Goal: Task Accomplishment & Management: Manage account settings

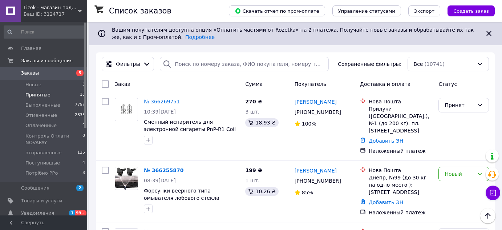
scroll to position [925, 0]
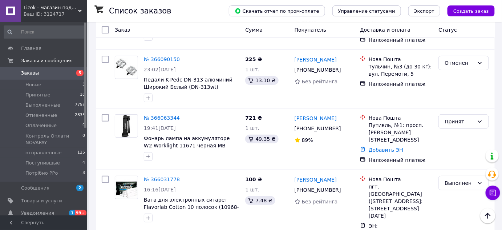
click at [52, 74] on span "Заказы" at bounding box center [44, 73] width 46 height 7
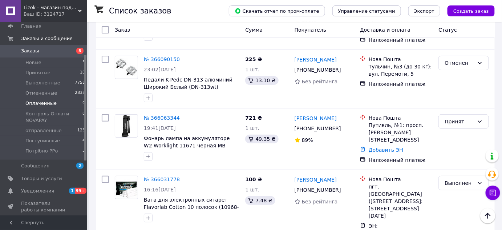
scroll to position [99, 0]
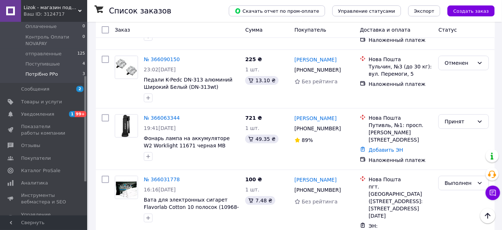
click at [41, 75] on span "Потрібно РРо" at bounding box center [41, 74] width 32 height 7
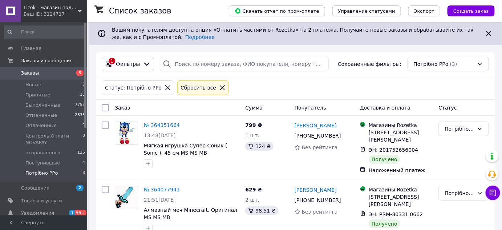
click at [59, 71] on span "Заказы" at bounding box center [44, 73] width 46 height 7
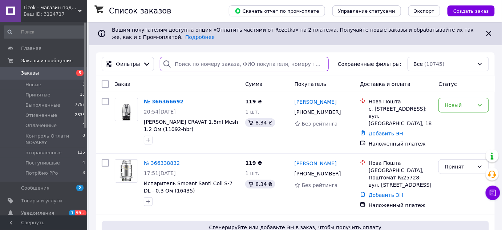
click at [221, 63] on input "search" at bounding box center [244, 64] width 169 height 15
paste input "361863135"
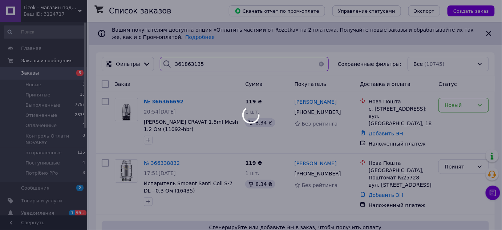
type input "361863135"
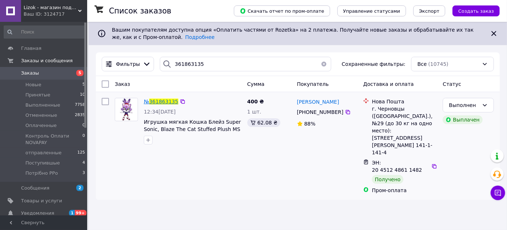
click at [158, 101] on span "361863135" at bounding box center [163, 101] width 29 height 6
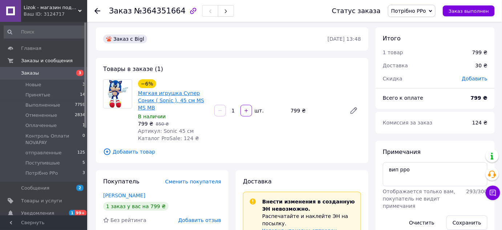
scroll to position [66, 0]
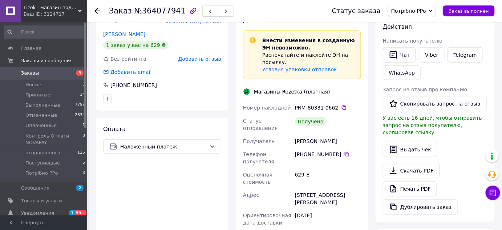
scroll to position [231, 0]
click at [426, 10] on span "Потрібно РРо" at bounding box center [408, 11] width 35 height 6
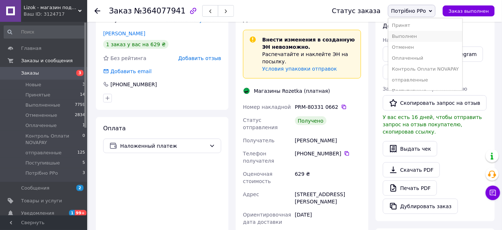
click at [421, 39] on li "Выполнен" at bounding box center [426, 36] width 74 height 11
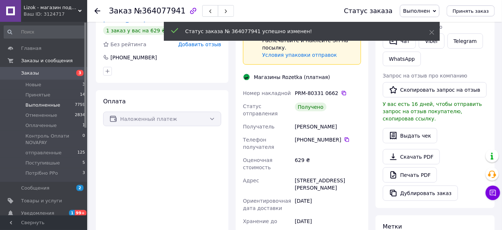
click at [42, 105] on span "Выполненные" at bounding box center [42, 105] width 35 height 7
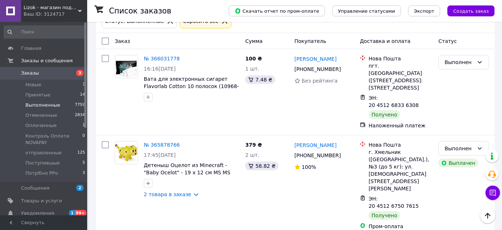
scroll to position [66, 0]
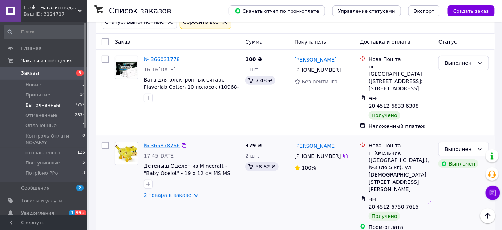
click at [162, 142] on link "№ 365878766" at bounding box center [162, 145] width 36 height 6
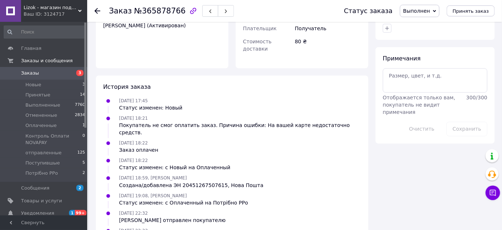
scroll to position [363, 0]
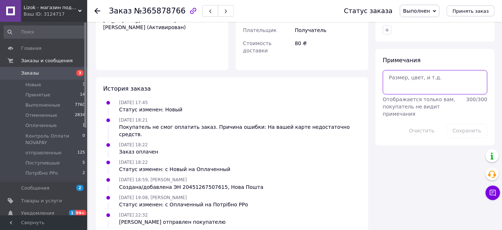
click at [404, 73] on textarea at bounding box center [435, 82] width 105 height 24
type textarea "вип рро"
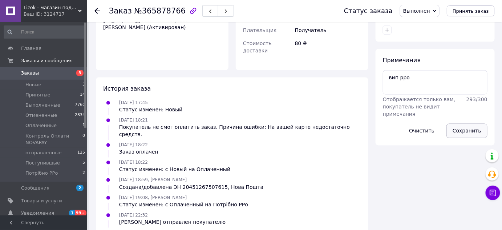
click at [467, 124] on button "Сохранить" at bounding box center [467, 131] width 41 height 15
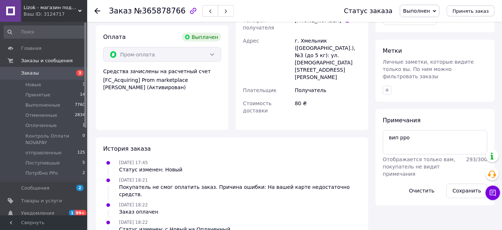
scroll to position [297, 0]
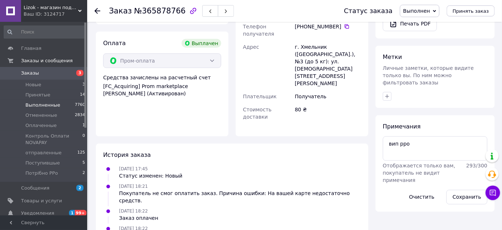
click at [43, 104] on span "Выполненные" at bounding box center [42, 105] width 35 height 7
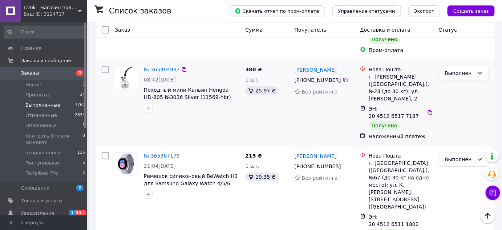
scroll to position [991, 0]
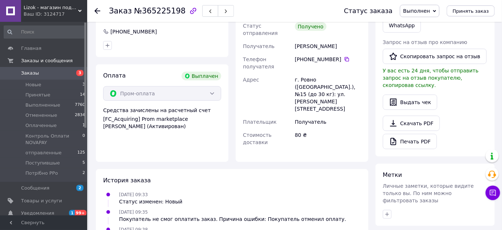
scroll to position [153, 0]
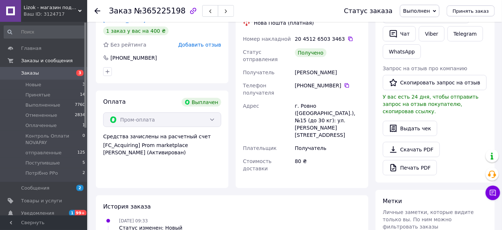
click at [151, 14] on span "№365225198" at bounding box center [160, 11] width 52 height 9
copy span "365225198"
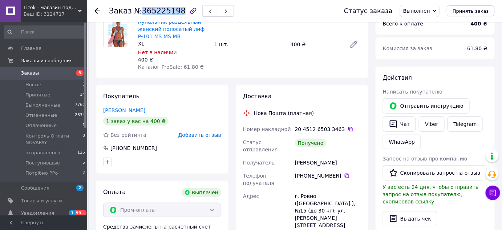
scroll to position [54, 0]
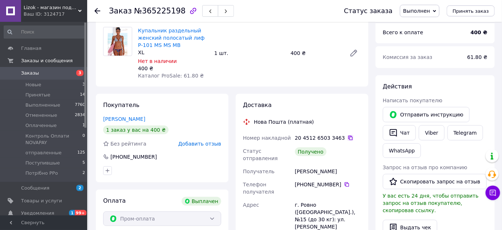
click at [348, 139] on icon at bounding box center [351, 138] width 6 height 6
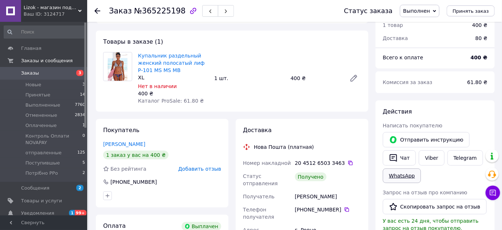
scroll to position [21, 0]
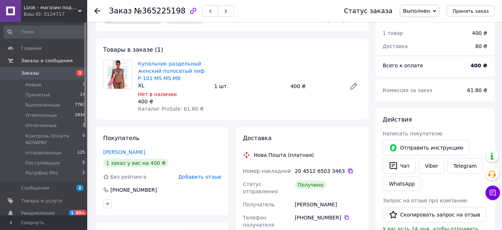
click at [348, 171] on icon at bounding box center [351, 171] width 6 height 6
click at [162, 12] on span "№365225198" at bounding box center [160, 11] width 52 height 9
copy span "365225198"
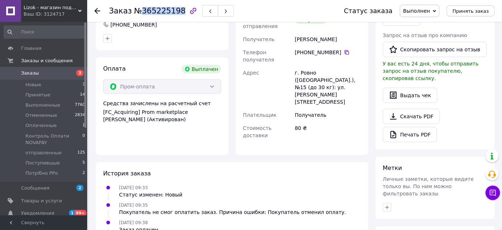
scroll to position [318, 0]
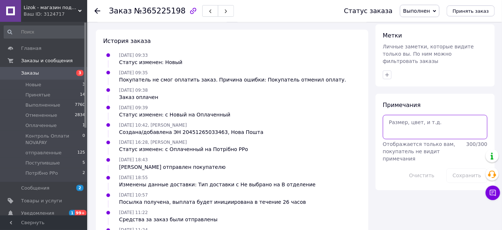
click at [400, 124] on textarea at bounding box center [435, 127] width 105 height 24
type textarea "вип рро"
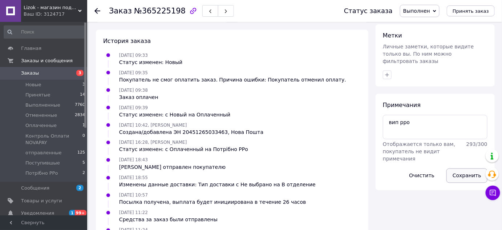
click at [462, 168] on button "Сохранить" at bounding box center [467, 175] width 41 height 15
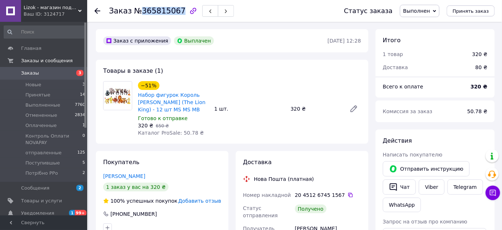
drag, startPoint x: 137, startPoint y: 11, endPoint x: 174, endPoint y: 13, distance: 37.1
click at [174, 13] on span "№365815067" at bounding box center [160, 11] width 52 height 9
copy span "365815067"
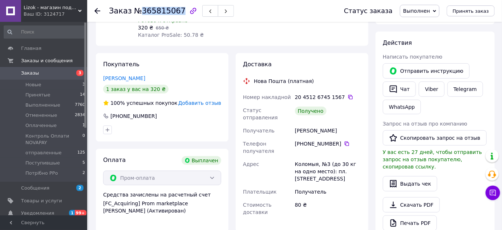
scroll to position [99, 0]
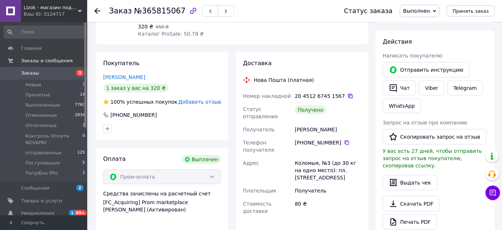
click at [348, 94] on icon at bounding box center [351, 96] width 6 height 6
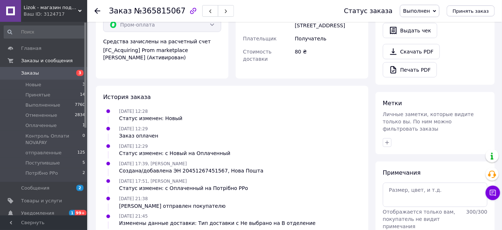
scroll to position [297, 0]
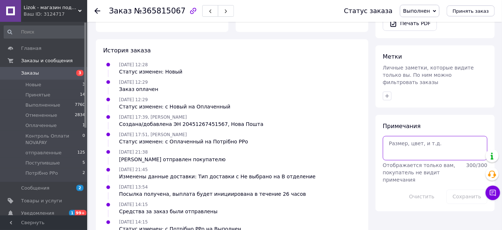
click at [417, 136] on textarea at bounding box center [435, 148] width 105 height 24
type textarea "вип рро"
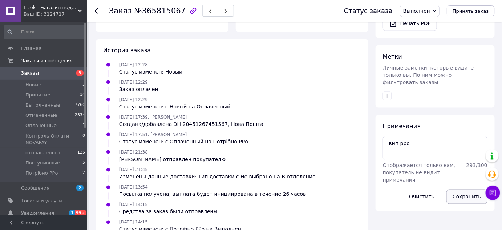
click at [472, 189] on button "Сохранить" at bounding box center [467, 196] width 41 height 15
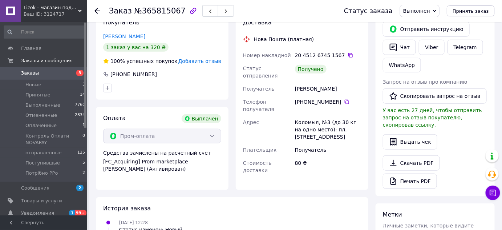
scroll to position [132, 0]
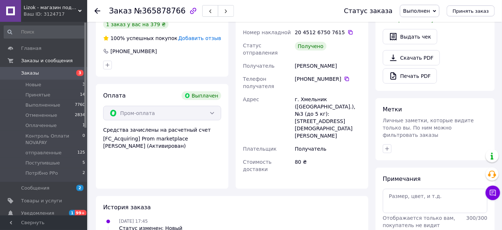
scroll to position [198, 0]
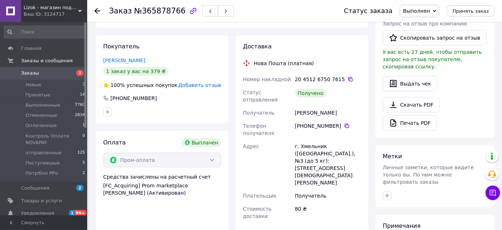
click at [165, 13] on span "№365878766" at bounding box center [160, 11] width 52 height 9
copy span "365878766"
click at [349, 77] on icon at bounding box center [351, 79] width 4 height 4
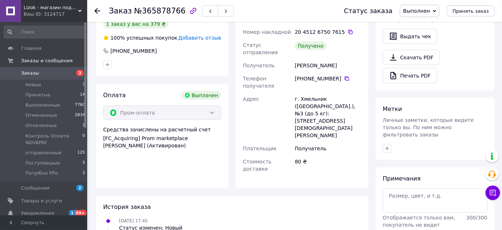
scroll to position [264, 0]
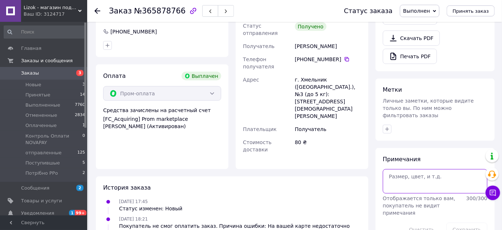
click at [414, 179] on textarea at bounding box center [435, 181] width 105 height 24
type textarea "вип рро"
click at [480, 222] on button "Сохранить" at bounding box center [467, 229] width 41 height 15
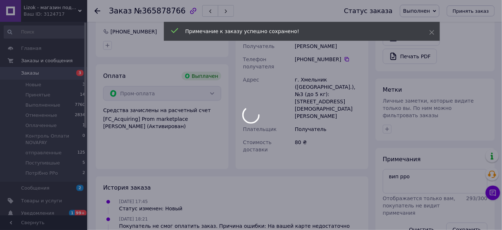
scroll to position [6, 0]
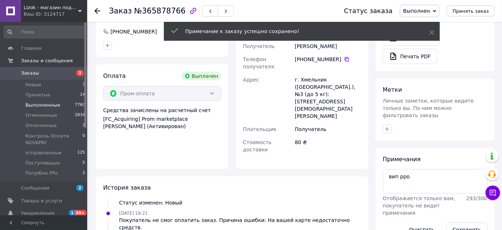
click at [29, 102] on span "Выполненные" at bounding box center [42, 105] width 35 height 7
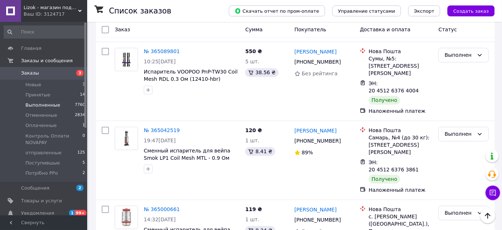
scroll to position [1382, 0]
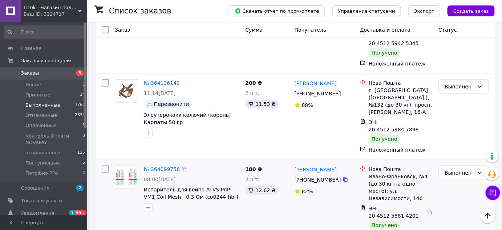
scroll to position [1156, 0]
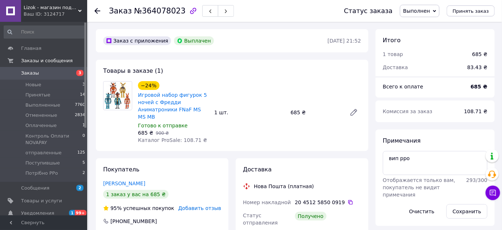
click at [43, 9] on span "Lizok - магазин подарков" at bounding box center [51, 7] width 55 height 7
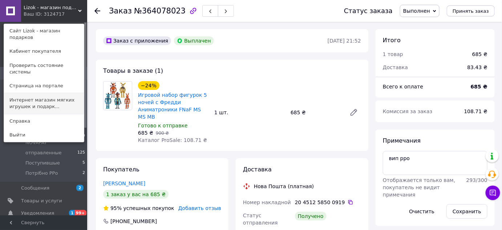
click at [25, 93] on link "Интернет магазин мягких игрушек и подарк..." at bounding box center [44, 103] width 80 height 20
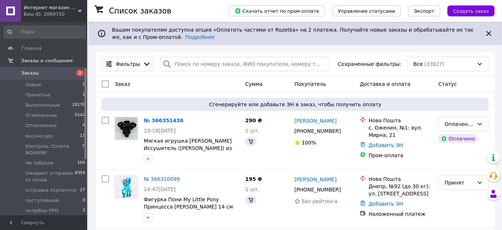
scroll to position [99, 0]
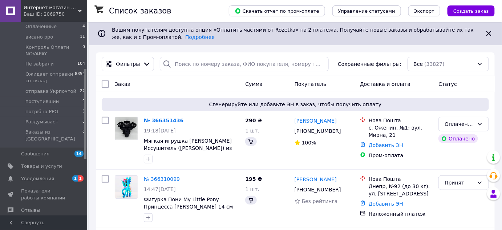
click at [45, 113] on span "потрібно РРО" at bounding box center [41, 111] width 33 height 7
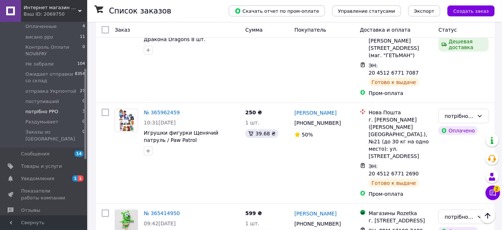
scroll to position [114, 0]
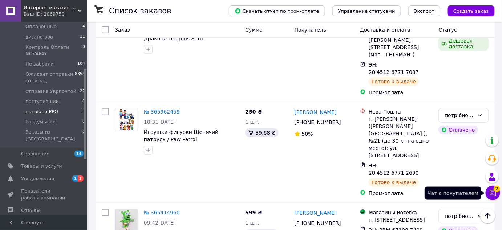
click at [490, 193] on icon at bounding box center [493, 192] width 7 height 7
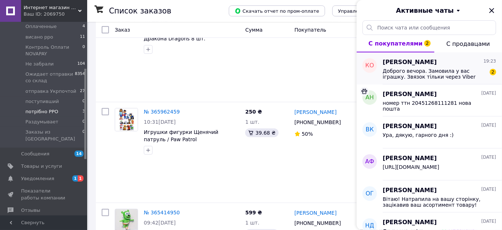
click at [423, 77] on span "Доброго вечора. Замовила у вас іграшку. Звязок тільки через Viber або WhatsApp." at bounding box center [434, 74] width 103 height 12
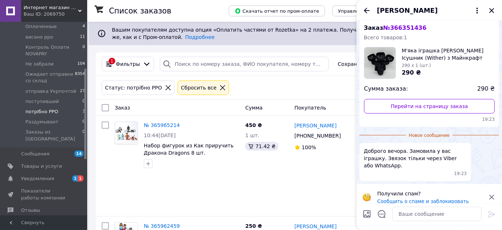
scroll to position [0, 0]
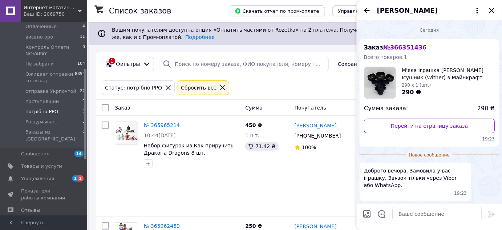
drag, startPoint x: 389, startPoint y: 29, endPoint x: 433, endPoint y: 29, distance: 44.0
click at [433, 29] on div "Сегодня Заказ № 366351436 Всего товаров: 1 М'яка іграшка [PERSON_NAME] Ісушник …" at bounding box center [429, 111] width 145 height 183
click at [406, 45] on span "№ 366351436" at bounding box center [404, 47] width 43 height 7
copy span "366351436"
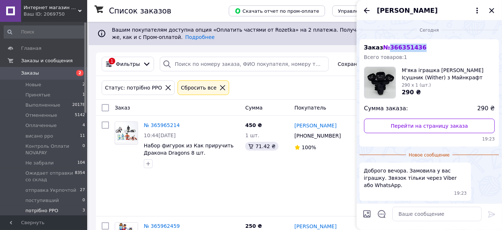
click at [54, 72] on span "Заказы" at bounding box center [44, 73] width 46 height 7
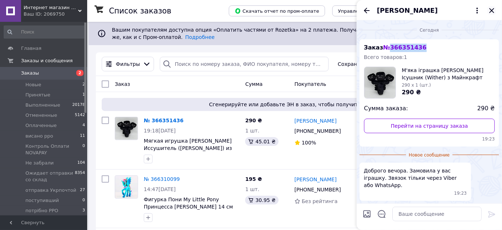
click at [491, 10] on icon "Закрыть" at bounding box center [492, 10] width 9 height 9
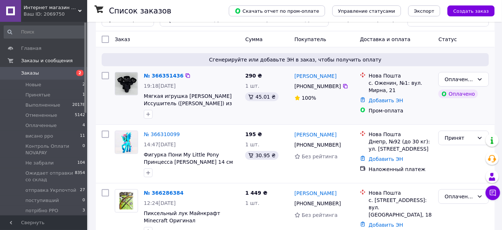
scroll to position [66, 0]
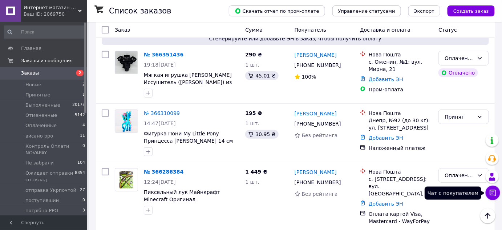
click at [492, 192] on icon at bounding box center [493, 193] width 6 height 6
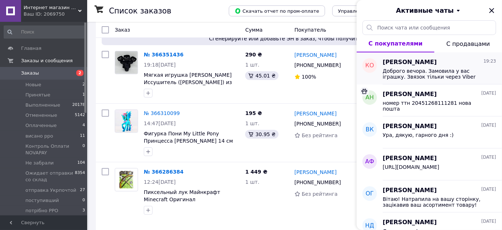
click at [422, 74] on span "Доброго вечора. Замовила у вас іграшку. Звязок тільки через Viber або WhatsApp." at bounding box center [434, 74] width 103 height 12
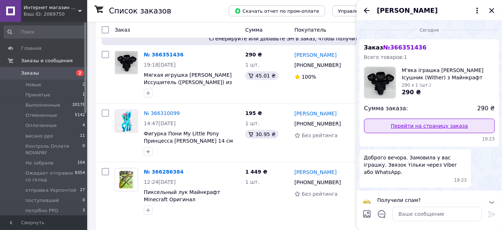
scroll to position [7, 0]
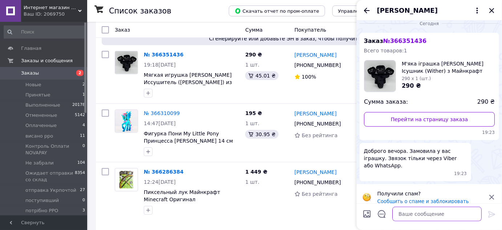
click at [403, 217] on textarea at bounding box center [437, 213] width 89 height 15
type textarea "добрий вечір, завтра відправимо"
click at [491, 211] on icon at bounding box center [492, 214] width 9 height 9
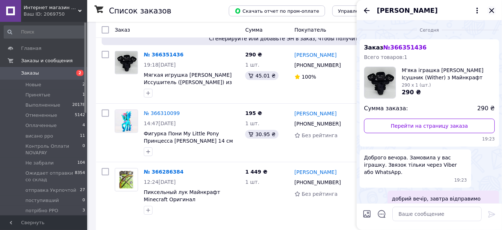
click at [491, 9] on icon "Закрыть" at bounding box center [492, 10] width 5 height 5
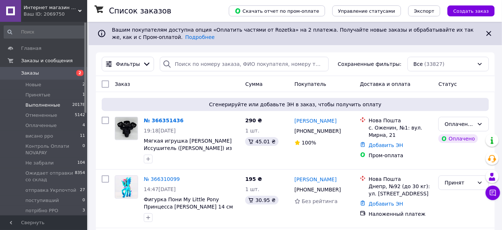
click at [31, 106] on span "Выполненные" at bounding box center [42, 105] width 35 height 7
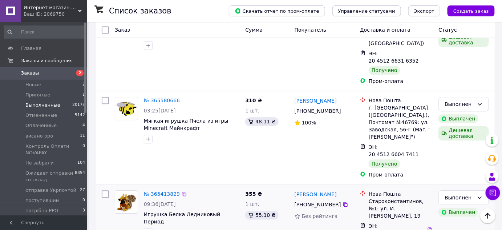
scroll to position [562, 0]
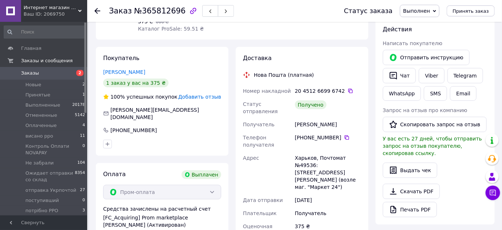
scroll to position [98, 0]
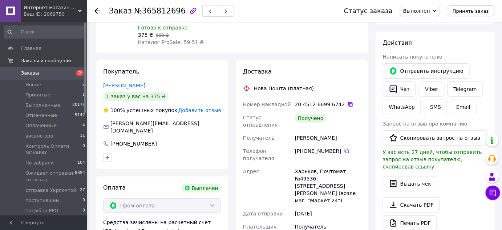
click at [348, 101] on icon at bounding box center [351, 104] width 6 height 6
click at [154, 13] on span "№365812696" at bounding box center [160, 11] width 52 height 9
copy span "365812696"
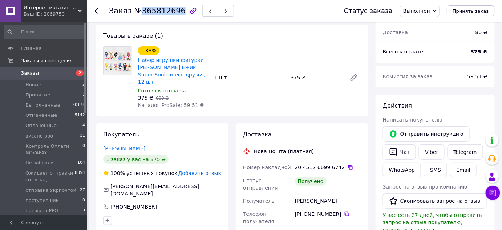
scroll to position [0, 0]
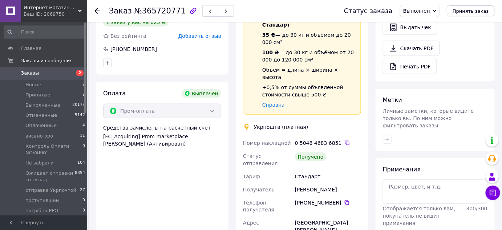
scroll to position [264, 0]
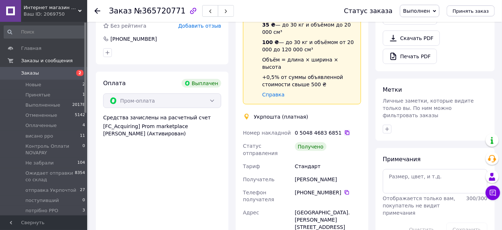
click at [345, 130] on icon at bounding box center [348, 133] width 6 height 6
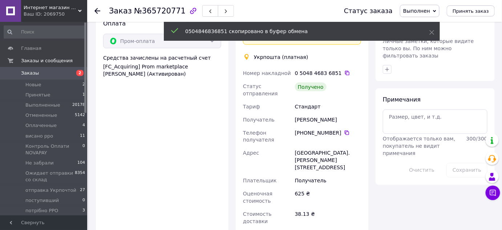
scroll to position [323, 0]
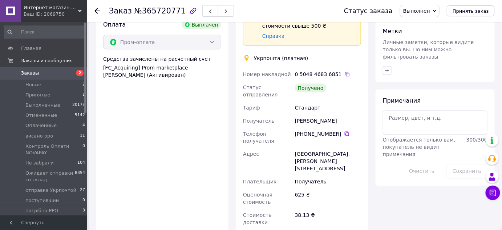
click at [160, 13] on span "№365720771" at bounding box center [160, 11] width 52 height 9
copy span "365720771"
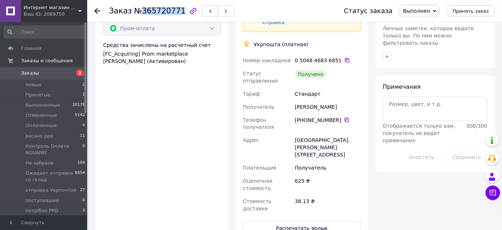
scroll to position [330, 0]
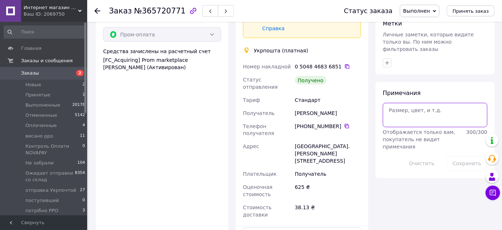
click at [411, 103] on textarea at bounding box center [435, 115] width 105 height 24
type textarea "вип рро"
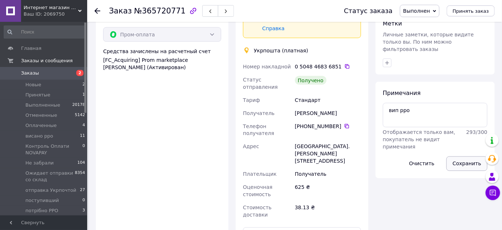
click at [462, 156] on button "Сохранить" at bounding box center [467, 163] width 41 height 15
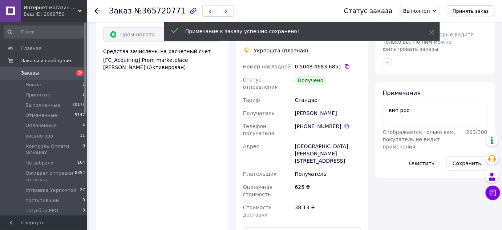
scroll to position [10, 0]
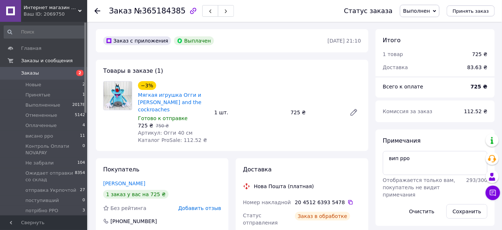
scroll to position [39, 0]
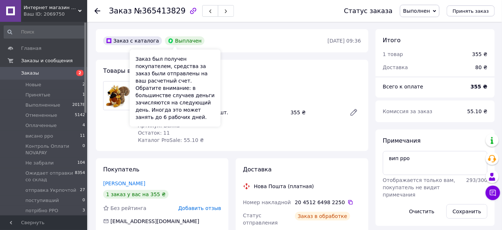
scroll to position [32, 0]
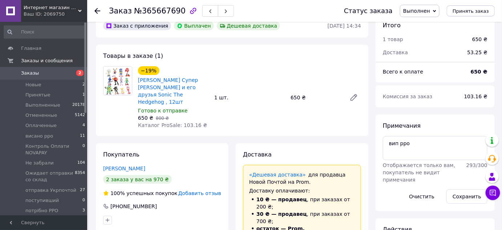
scroll to position [66, 0]
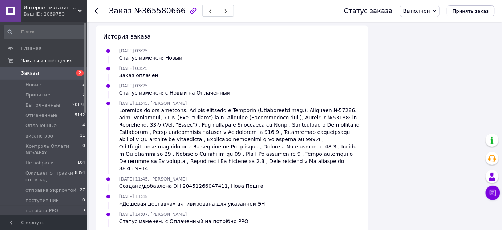
click at [163, 12] on span "№365580666" at bounding box center [160, 11] width 52 height 9
click at [163, 13] on span "№365580666" at bounding box center [160, 11] width 52 height 9
copy span "365580666"
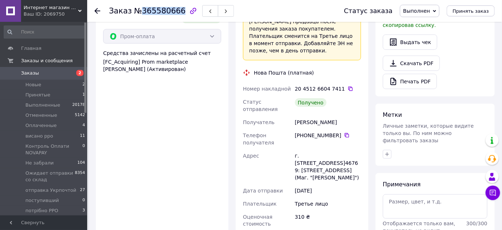
scroll to position [236, 0]
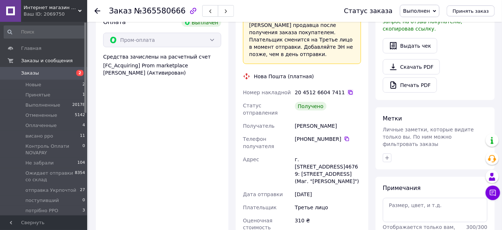
click at [348, 89] on icon at bounding box center [351, 92] width 6 height 6
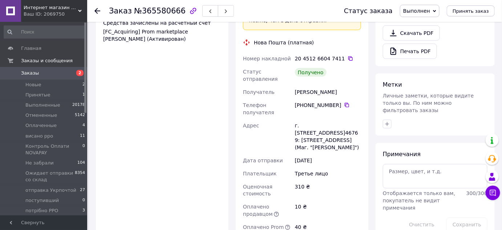
scroll to position [297, 0]
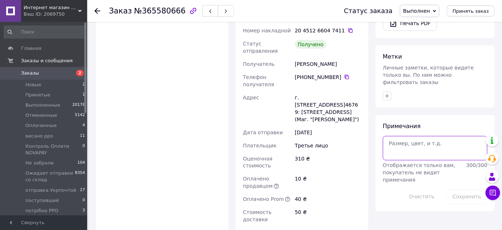
click at [412, 136] on textarea at bounding box center [435, 148] width 105 height 24
type textarea "вип рро"
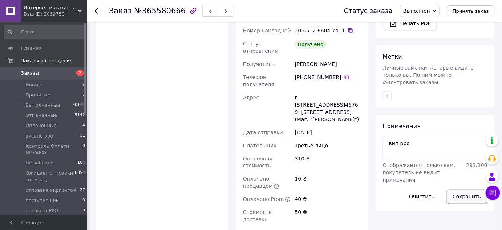
click at [468, 189] on button "Сохранить" at bounding box center [467, 196] width 41 height 15
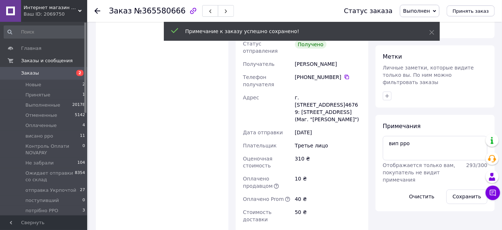
scroll to position [81, 0]
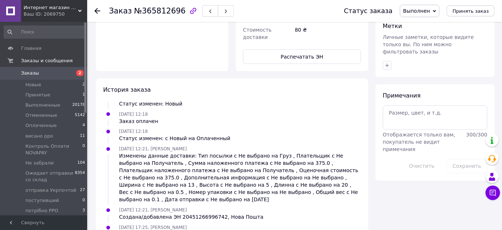
scroll to position [330, 0]
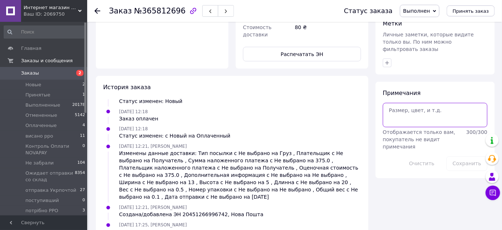
click at [427, 109] on textarea at bounding box center [435, 115] width 105 height 24
type textarea "вип рро"
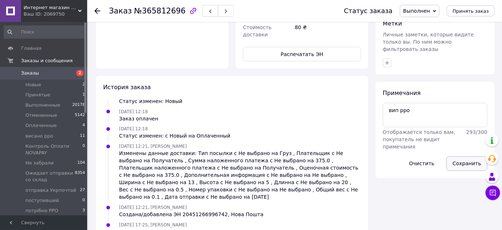
click at [479, 156] on button "Сохранить" at bounding box center [467, 163] width 41 height 15
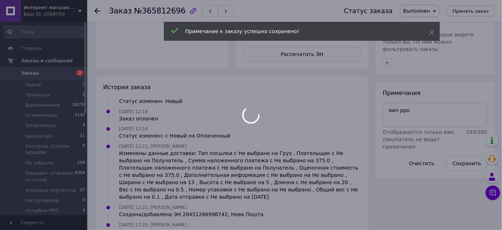
scroll to position [25, 0]
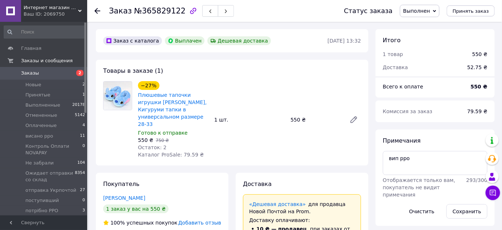
scroll to position [81, 0]
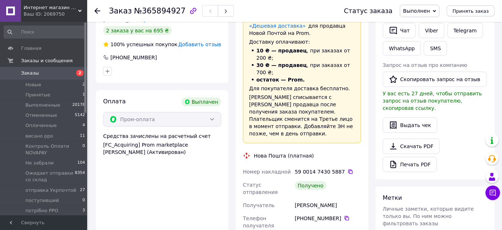
scroll to position [165, 0]
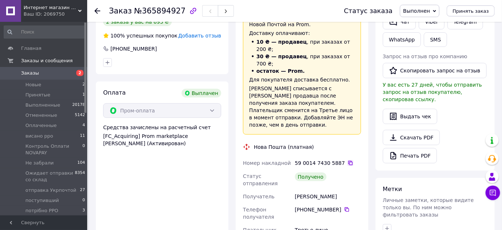
click at [348, 160] on icon at bounding box center [351, 163] width 6 height 6
click at [151, 9] on span "№365894927" at bounding box center [160, 11] width 52 height 9
copy span "365894927"
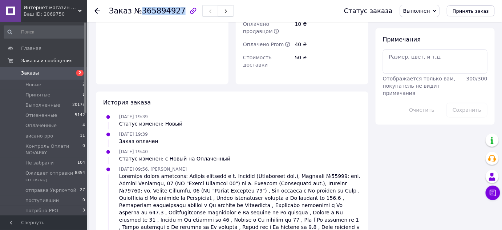
scroll to position [384, 0]
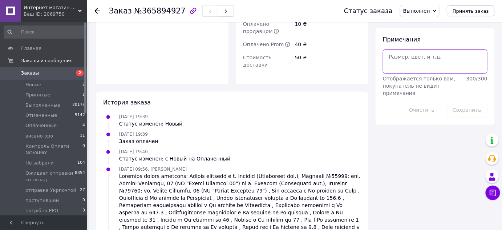
click at [411, 61] on textarea at bounding box center [435, 61] width 105 height 24
type textarea "вип рро"
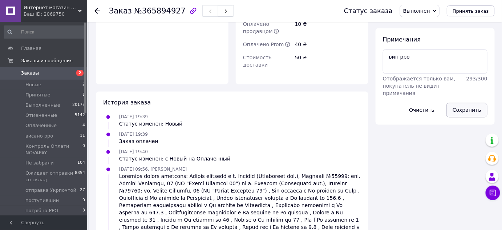
click at [472, 103] on button "Сохранить" at bounding box center [467, 110] width 41 height 15
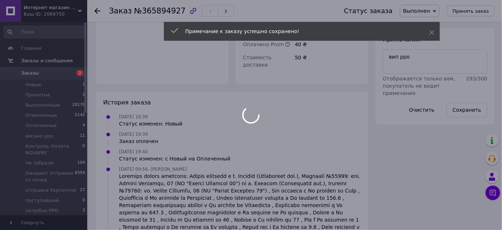
scroll to position [134, 0]
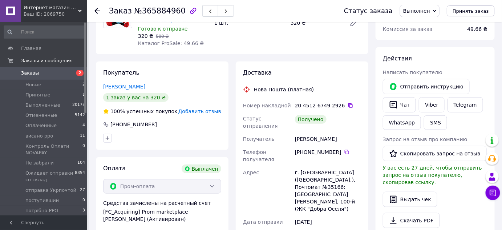
scroll to position [99, 0]
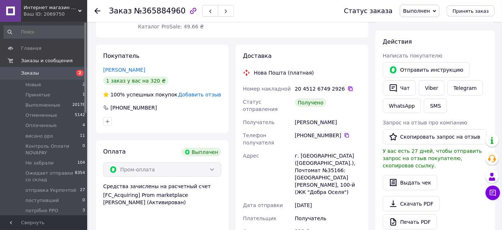
click at [348, 88] on icon at bounding box center [351, 89] width 6 height 6
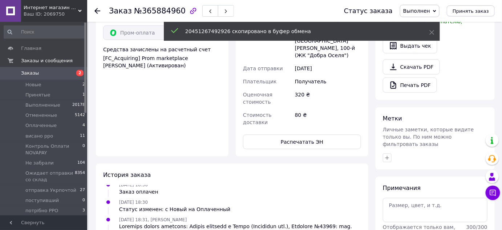
scroll to position [231, 0]
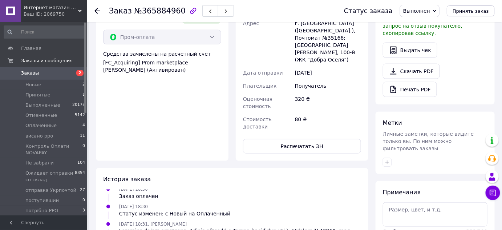
click at [170, 13] on span "№365884960" at bounding box center [160, 11] width 52 height 9
copy span "365884960"
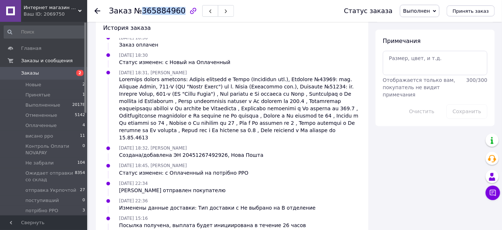
scroll to position [388, 0]
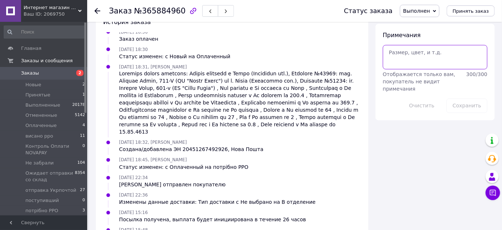
click at [403, 48] on textarea at bounding box center [435, 57] width 105 height 24
type textarea "вип рро"
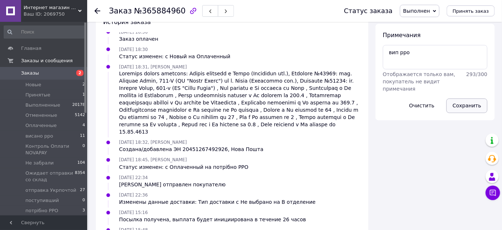
click at [475, 98] on button "Сохранить" at bounding box center [467, 105] width 41 height 15
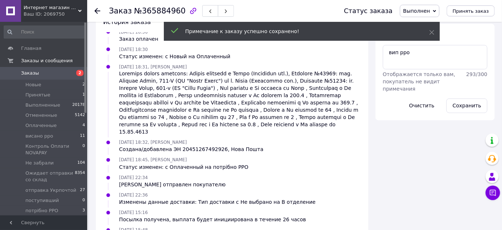
scroll to position [39, 0]
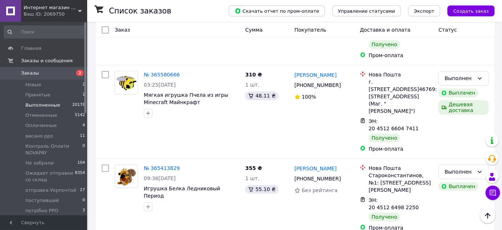
scroll to position [562, 0]
click at [153, 165] on link "№ 365413829" at bounding box center [162, 168] width 36 height 6
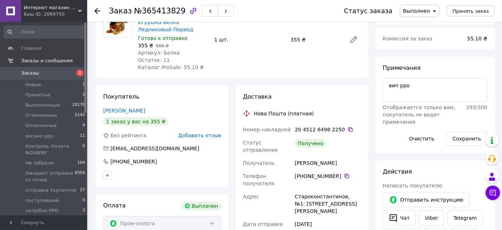
scroll to position [58, 0]
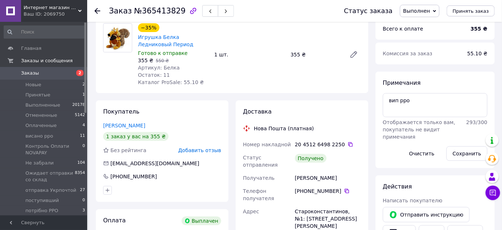
click at [49, 74] on span "Заказы" at bounding box center [44, 73] width 46 height 7
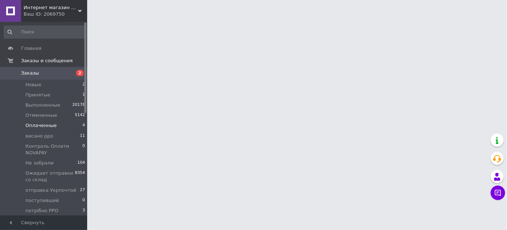
click at [53, 125] on li "Оплаченные 4" at bounding box center [44, 125] width 89 height 10
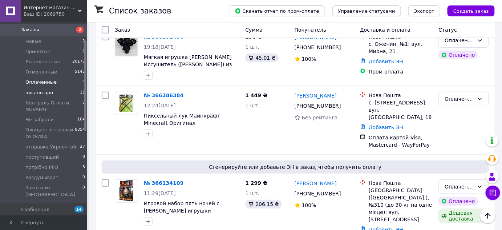
scroll to position [66, 0]
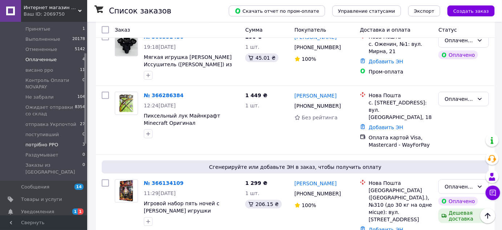
click at [41, 142] on span "потрібно РРО" at bounding box center [41, 144] width 33 height 7
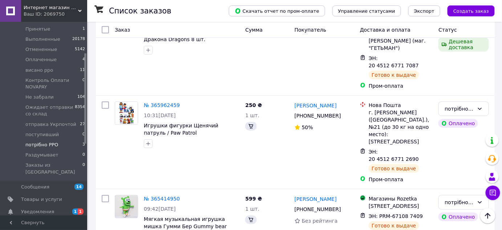
scroll to position [114, 0]
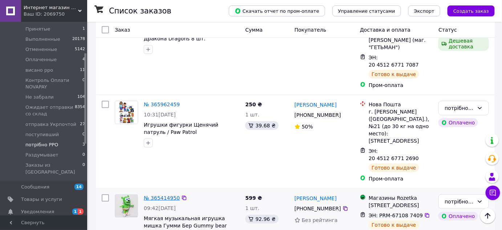
click at [154, 195] on link "№ 365414950" at bounding box center [162, 198] width 36 height 6
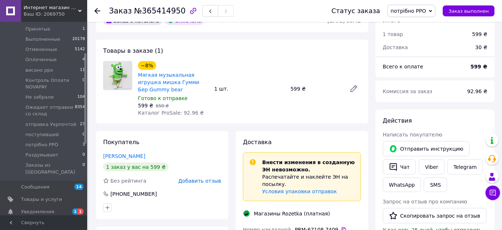
scroll to position [280, 0]
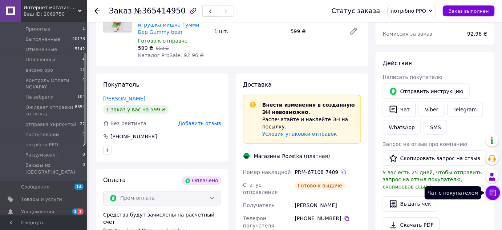
click at [494, 192] on icon at bounding box center [493, 193] width 6 height 6
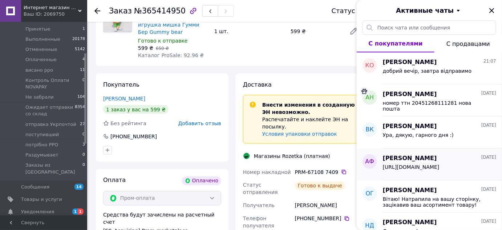
click at [405, 164] on span "https://rozetka.delivery/tracking/parcel?parcel_id=PRM-671087409" at bounding box center [411, 167] width 57 height 6
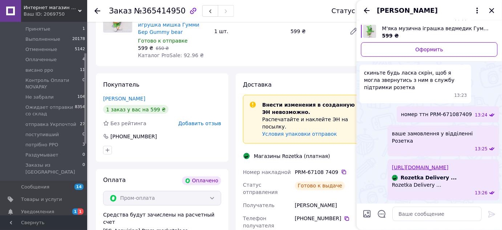
scroll to position [237, 0]
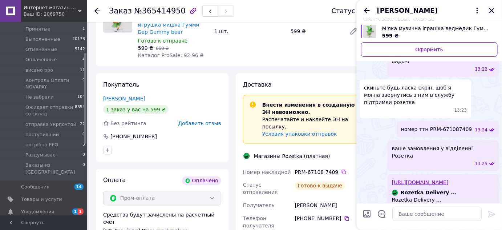
click at [491, 11] on icon "Закрыть" at bounding box center [492, 10] width 9 height 9
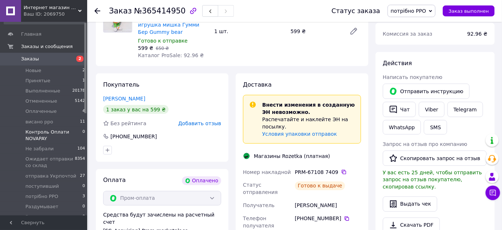
scroll to position [0, 0]
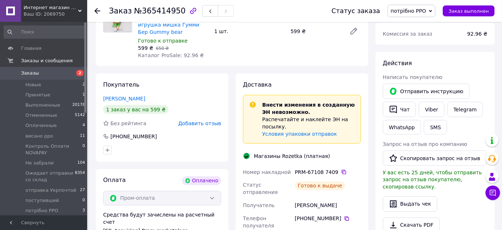
click at [49, 72] on span "Заказы" at bounding box center [44, 73] width 46 height 7
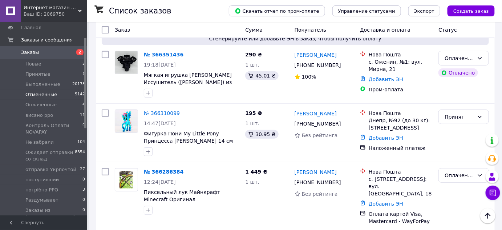
scroll to position [33, 0]
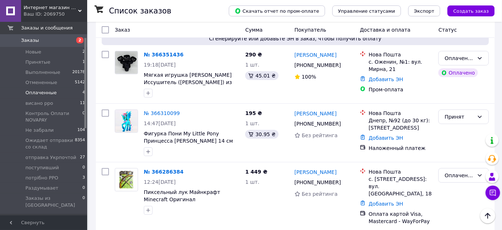
click at [41, 95] on span "Оплаченные" at bounding box center [40, 92] width 31 height 7
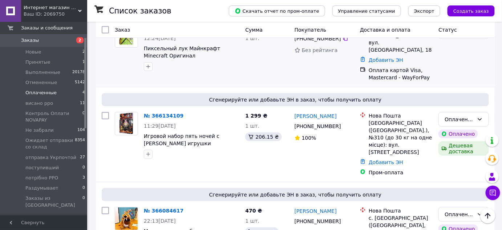
scroll to position [173, 0]
